Goal: Task Accomplishment & Management: Use online tool/utility

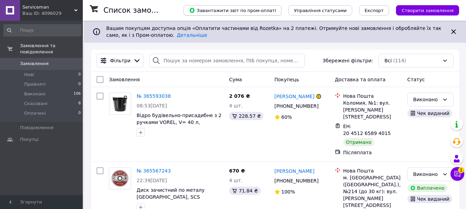
click at [264, 12] on span "Завантажити звіт по пром-оплаті" at bounding box center [232, 10] width 87 height 6
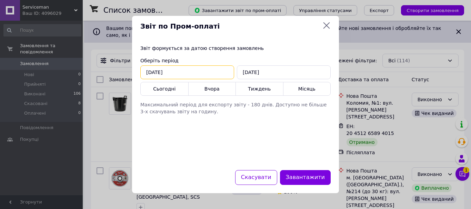
click at [166, 74] on input "[DATE]" at bounding box center [187, 73] width 94 height 14
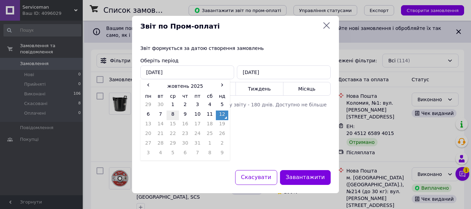
click at [174, 113] on td "8" at bounding box center [173, 116] width 12 height 10
type input "[DATE]"
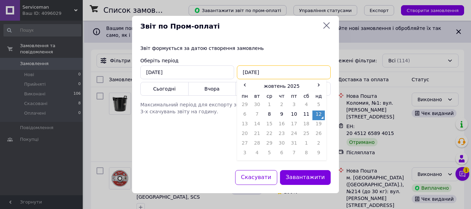
click at [287, 72] on input "[DATE]" at bounding box center [284, 73] width 94 height 14
click at [307, 114] on td "11" at bounding box center [307, 116] width 12 height 10
type input "[DATE]"
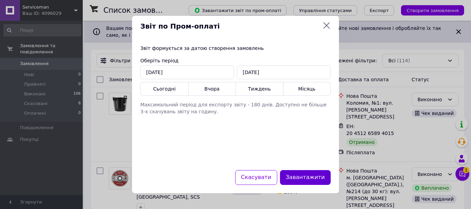
click at [296, 177] on button "Завантажити" at bounding box center [305, 177] width 51 height 15
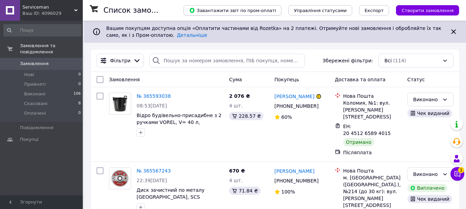
click at [255, 12] on span "Завантажити звіт по пром-оплаті" at bounding box center [232, 10] width 87 height 6
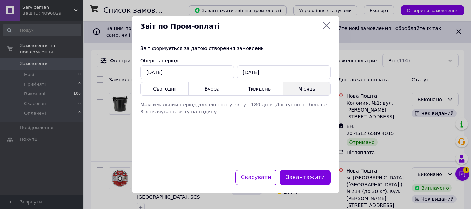
click at [299, 89] on button "Місяць" at bounding box center [307, 88] width 47 height 13
type input "[DATE]"
click at [311, 179] on button "Завантажити" at bounding box center [305, 177] width 51 height 15
